Goal: Obtain resource: Download file/media

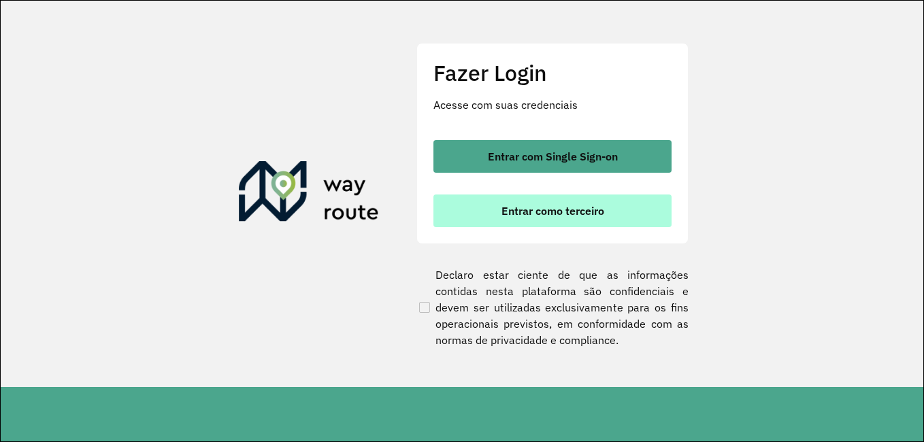
click at [602, 206] on span "Entrar como terceiro" at bounding box center [553, 211] width 103 height 11
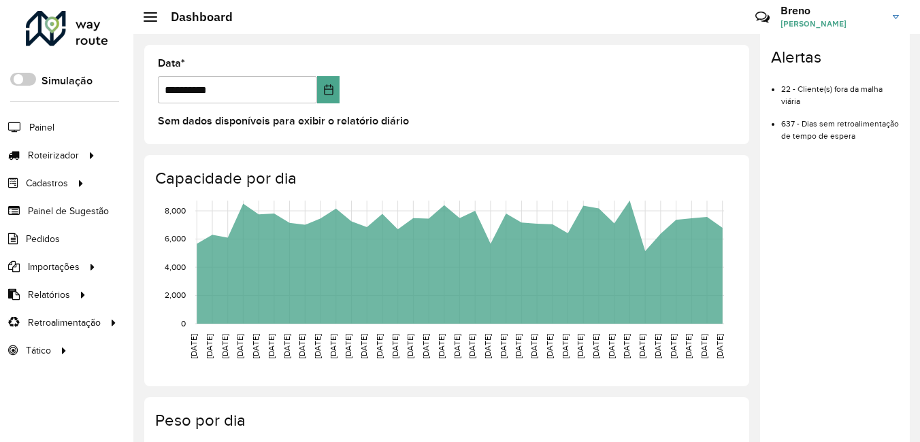
drag, startPoint x: 180, startPoint y: 317, endPoint x: 199, endPoint y: 293, distance: 30.5
click at [0, 0] on span "Clientes" at bounding box center [0, 0] width 0 height 0
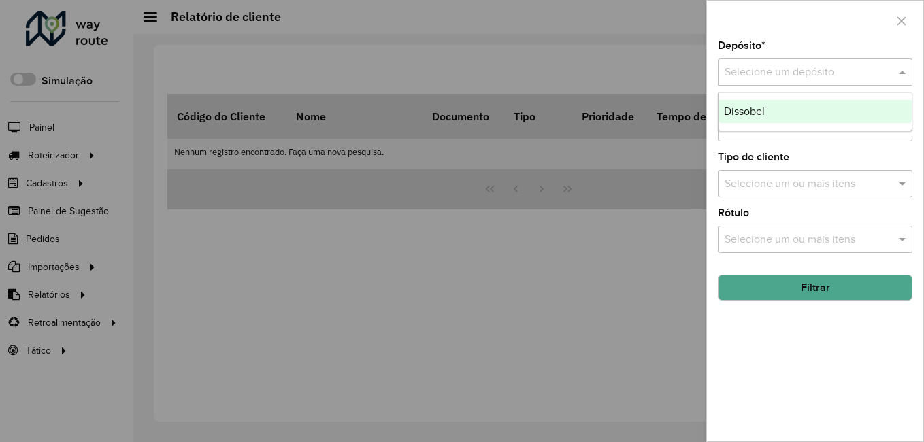
click at [816, 63] on div "Selecione um depósito" at bounding box center [815, 72] width 195 height 27
click at [760, 103] on div "Dissobel" at bounding box center [815, 111] width 193 height 23
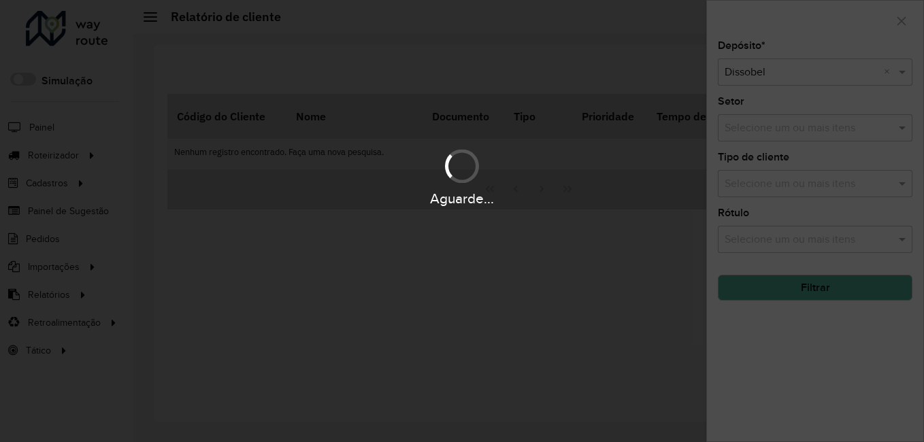
drag, startPoint x: 632, startPoint y: 292, endPoint x: 661, endPoint y: 293, distance: 29.3
click at [661, 293] on div "Aguarde..." at bounding box center [462, 221] width 924 height 442
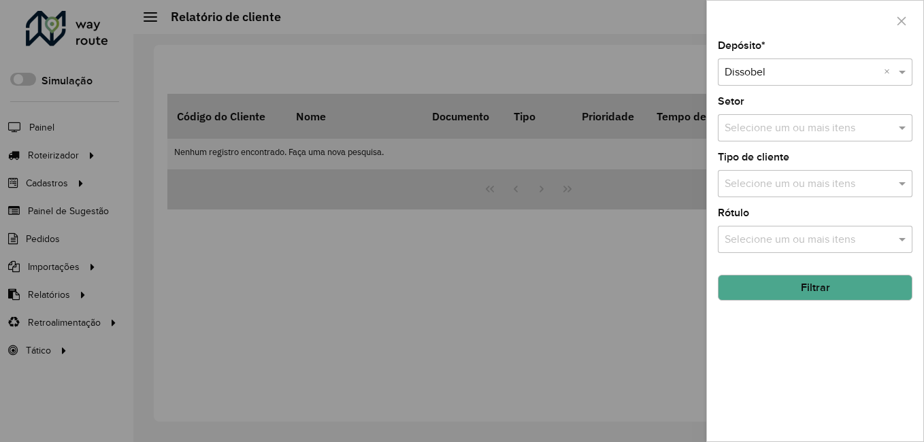
drag, startPoint x: 826, startPoint y: 285, endPoint x: 687, endPoint y: 263, distance: 141.3
click at [825, 285] on button "Filtrar" at bounding box center [815, 288] width 195 height 26
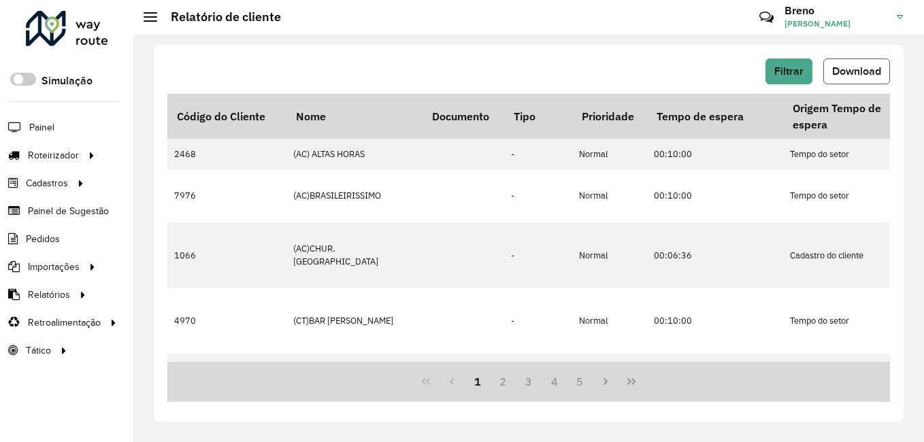
click at [850, 65] on span "Download" at bounding box center [857, 71] width 49 height 12
drag, startPoint x: 344, startPoint y: 319, endPoint x: 352, endPoint y: 312, distance: 10.6
click at [0, 0] on span "Indicadores roteirização" at bounding box center [0, 0] width 0 height 0
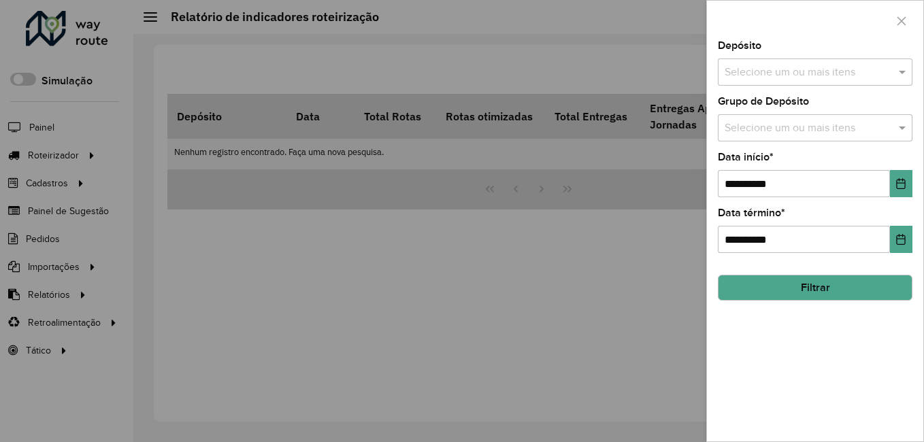
click at [762, 70] on input "text" at bounding box center [809, 73] width 174 height 16
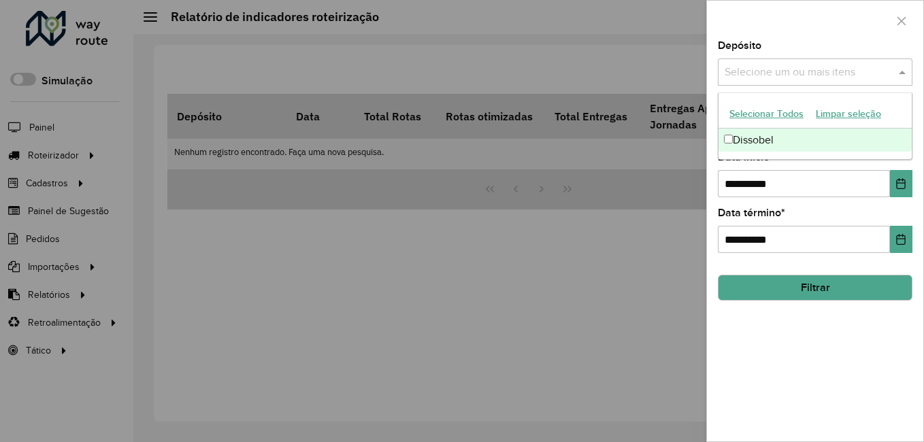
click at [758, 145] on div "Dissobel" at bounding box center [815, 140] width 193 height 23
click at [734, 184] on input "**********" at bounding box center [804, 183] width 172 height 27
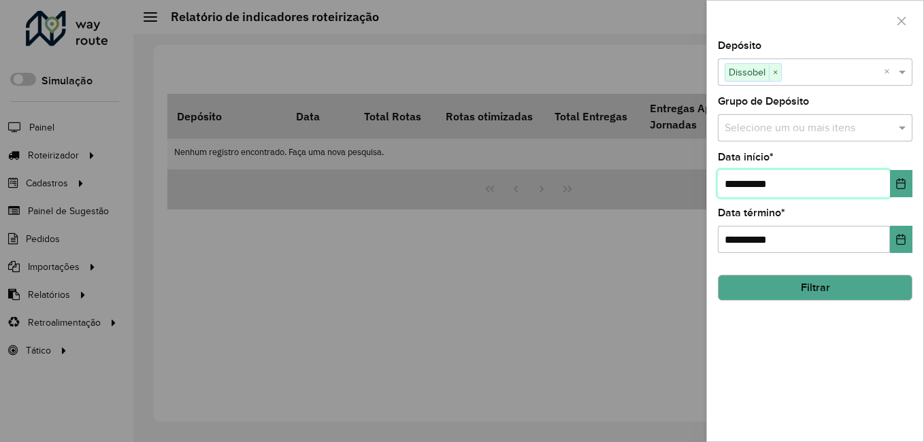
click at [734, 186] on input "**********" at bounding box center [804, 183] width 172 height 27
click at [737, 186] on input "**********" at bounding box center [804, 183] width 172 height 27
type input "**********"
click at [579, 239] on div at bounding box center [462, 221] width 924 height 442
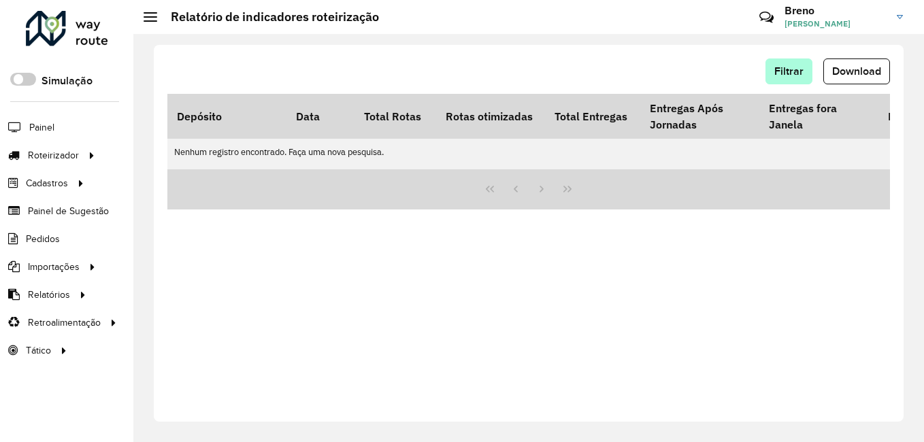
click at [799, 83] on div "Filtrar Download" at bounding box center [528, 76] width 723 height 35
click at [799, 78] on button "Filtrar" at bounding box center [789, 72] width 47 height 26
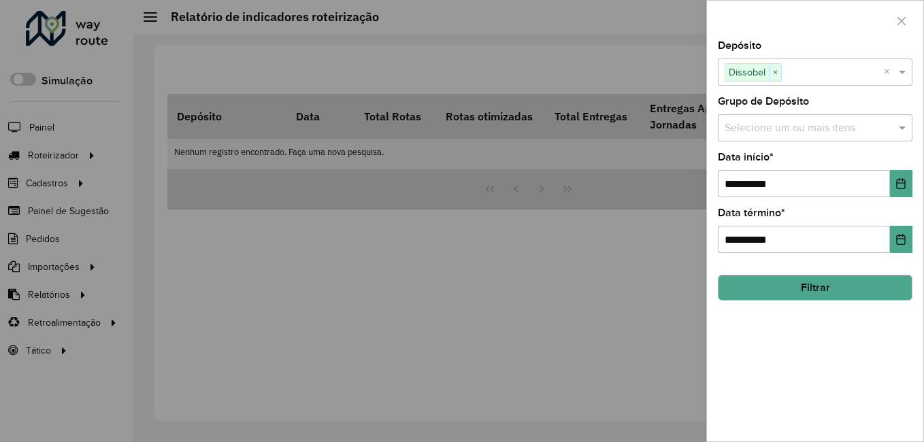
click at [781, 291] on button "Filtrar" at bounding box center [815, 288] width 195 height 26
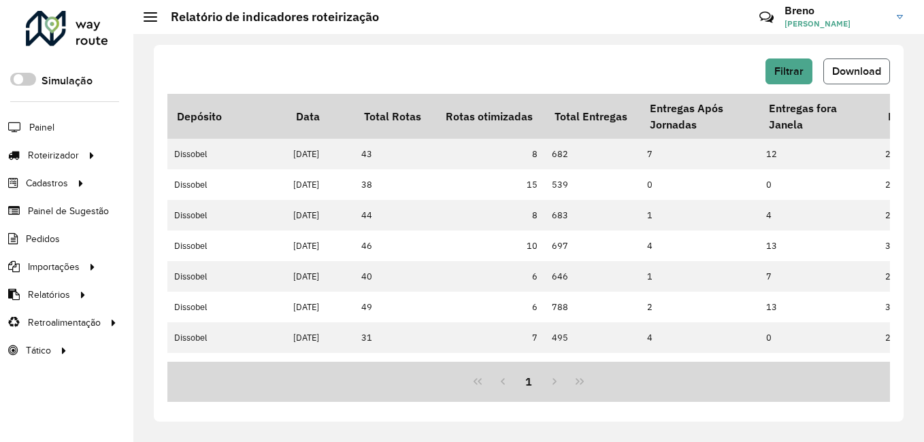
click at [839, 77] on button "Download" at bounding box center [857, 72] width 67 height 26
drag, startPoint x: 448, startPoint y: 36, endPoint x: 303, endPoint y: 135, distance: 175.8
click at [436, 39] on div "Filtrar Download Depósito Data Total Rotas Rotas otimizadas Total Entregas Entr…" at bounding box center [528, 238] width 791 height 408
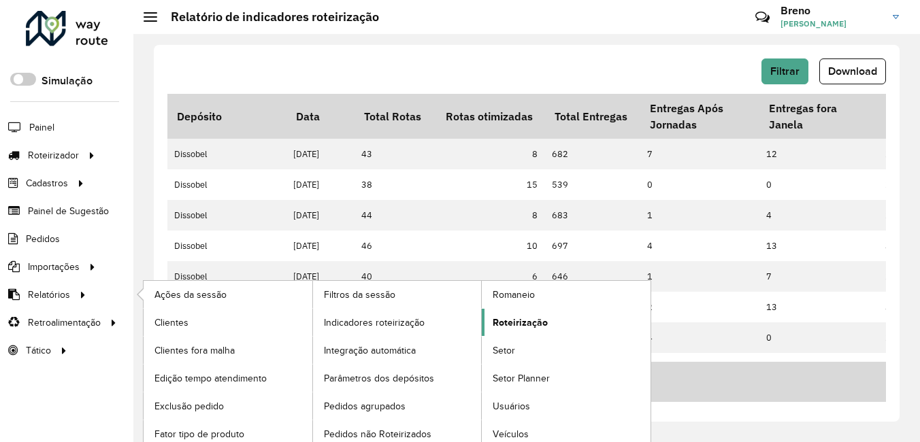
click at [549, 319] on link "Roteirização" at bounding box center [566, 322] width 169 height 27
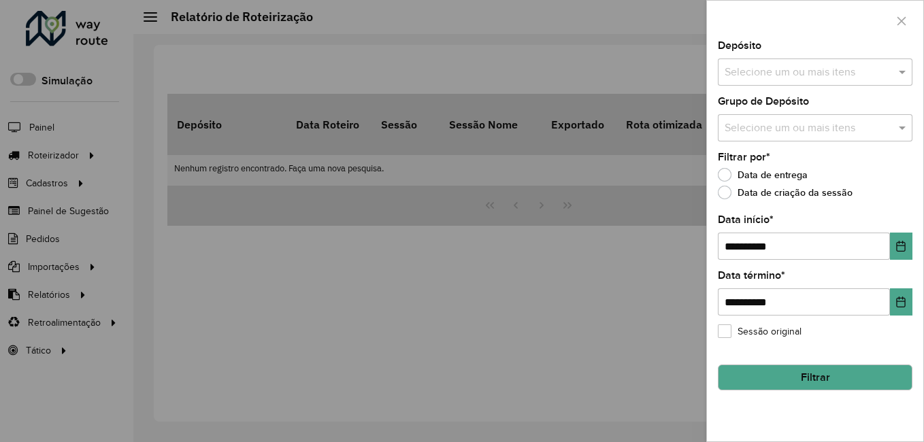
click at [788, 63] on div "Selecione um ou mais itens" at bounding box center [815, 72] width 195 height 27
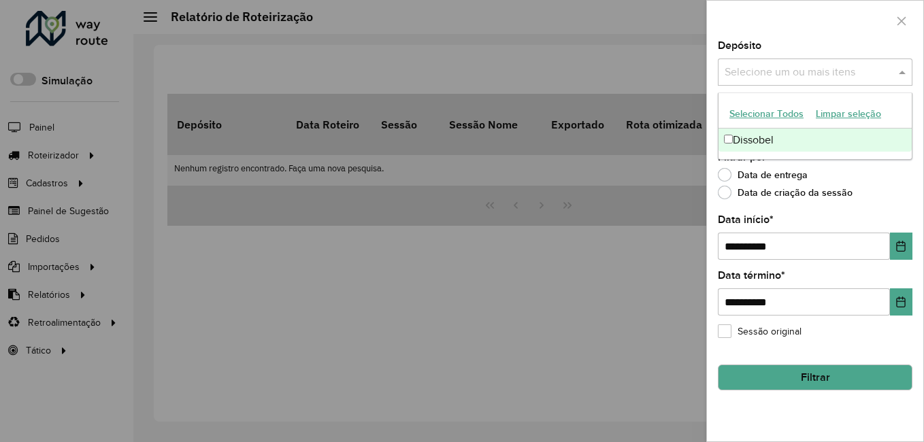
click at [776, 135] on div "Dissobel" at bounding box center [815, 140] width 193 height 23
click at [738, 246] on input "**********" at bounding box center [804, 246] width 172 height 27
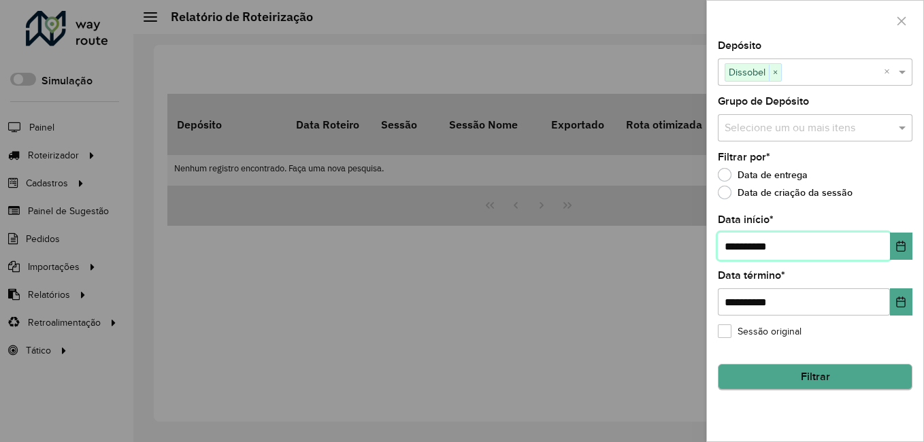
type input "**********"
click at [811, 382] on button "Filtrar" at bounding box center [815, 378] width 195 height 26
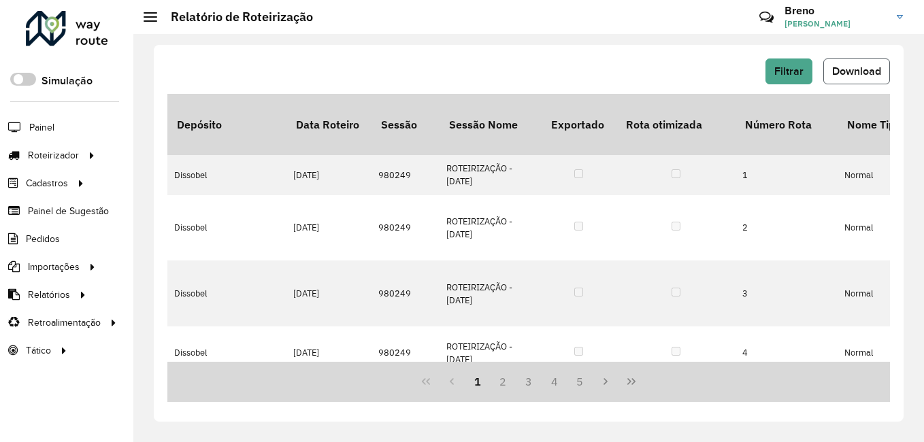
click at [854, 80] on button "Download" at bounding box center [857, 72] width 67 height 26
click at [48, 241] on span "Pedidos" at bounding box center [43, 239] width 35 height 14
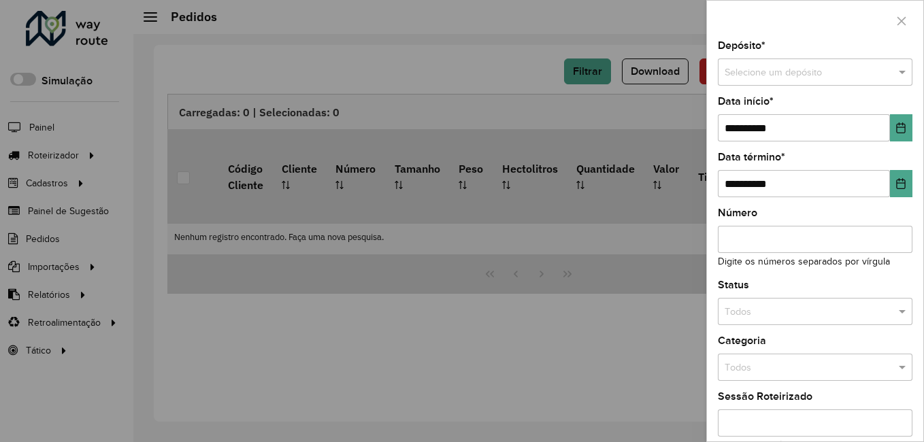
click at [779, 79] on input "text" at bounding box center [802, 72] width 154 height 15
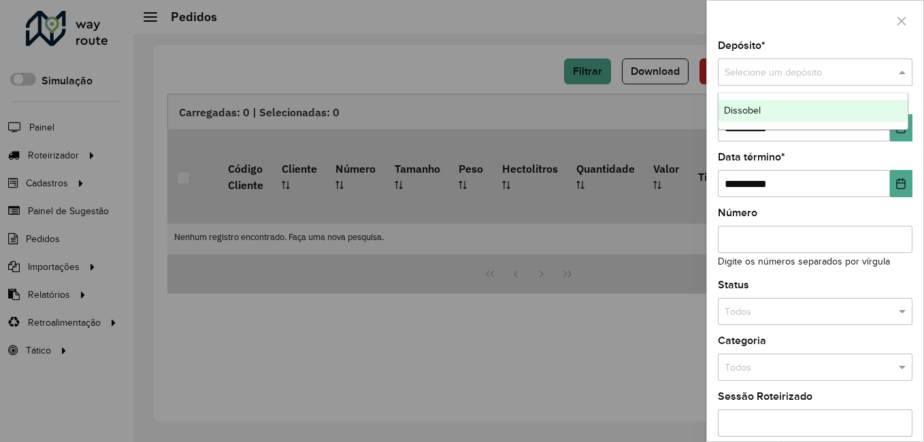
click at [771, 112] on div "Dissobel" at bounding box center [813, 111] width 189 height 22
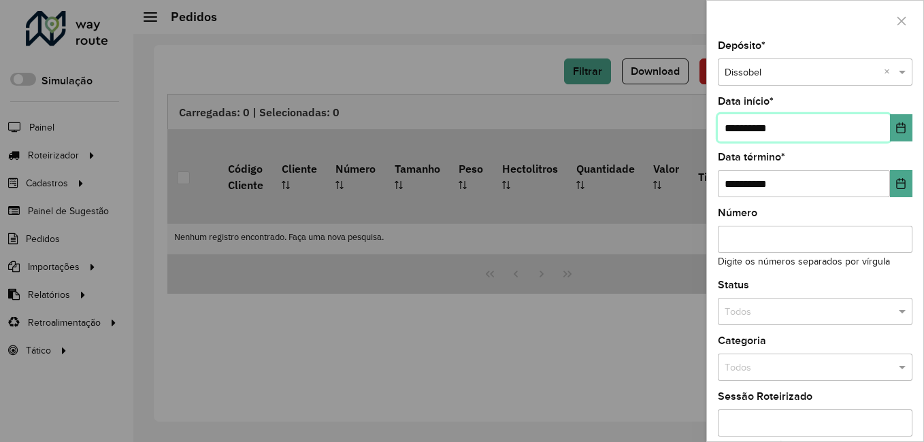
click at [737, 130] on input "**********" at bounding box center [804, 127] width 172 height 27
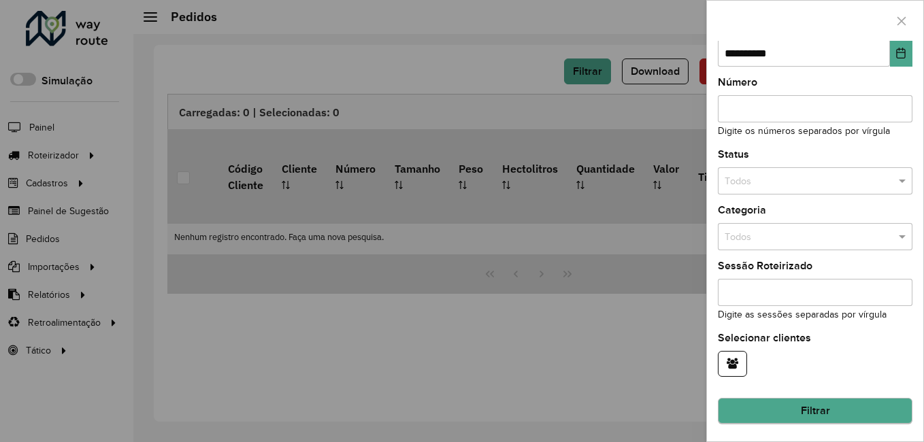
type input "**********"
click at [821, 406] on button "Filtrar" at bounding box center [815, 412] width 195 height 26
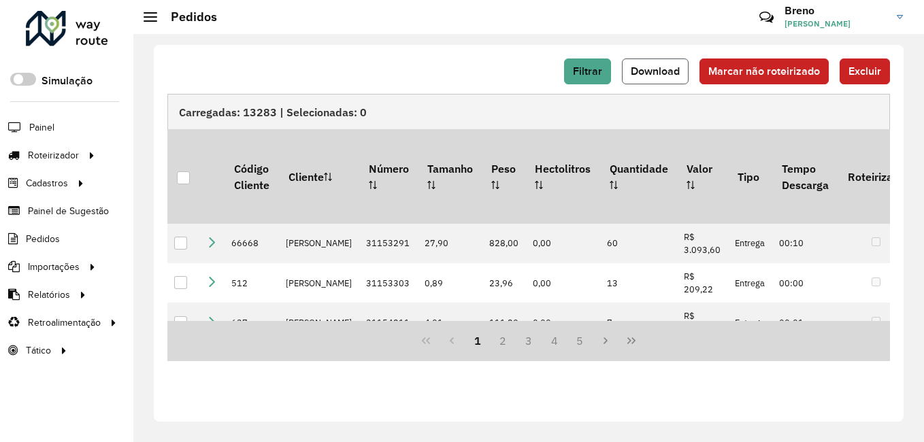
click at [662, 80] on button "Download" at bounding box center [655, 72] width 67 height 26
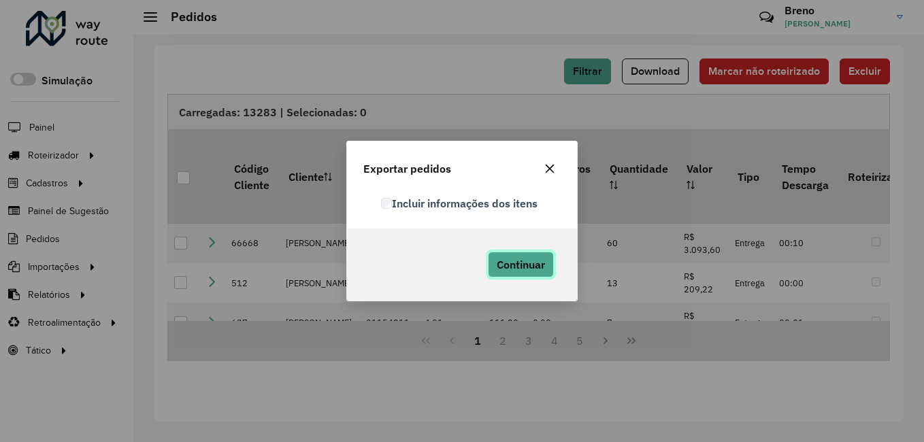
click at [513, 262] on span "Continuar" at bounding box center [521, 265] width 48 height 14
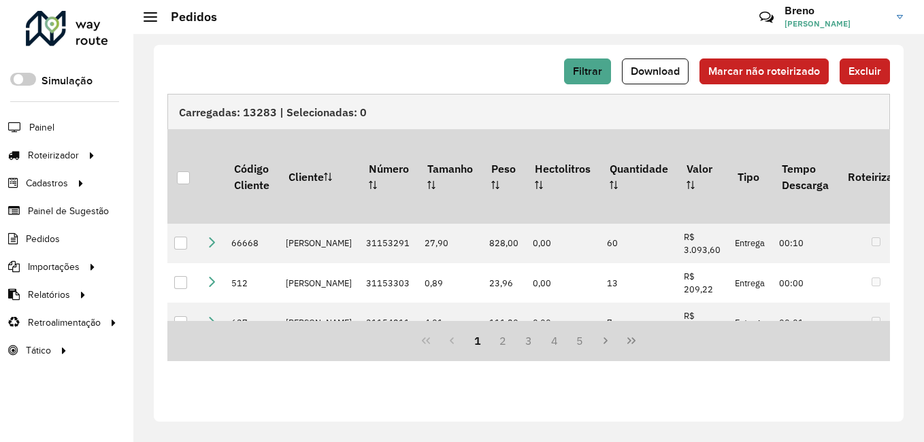
click at [419, 47] on div "Filtrar Download Marcar não roteirizado Excluir Carregadas: 13283 | Selecionada…" at bounding box center [529, 233] width 750 height 377
